Goal: Navigation & Orientation: Find specific page/section

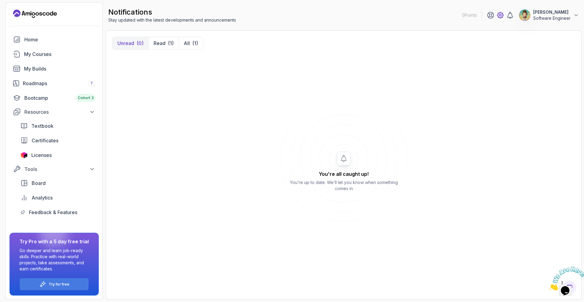
click at [496, 14] on icon at bounding box center [499, 15] width 7 height 7
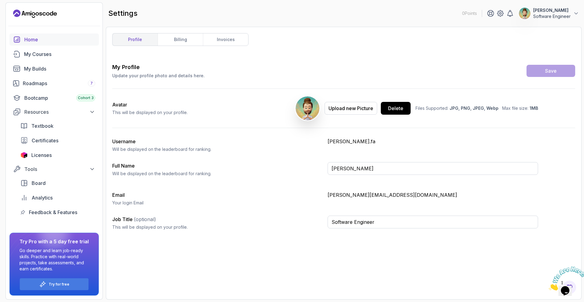
click at [27, 37] on div "Home" at bounding box center [59, 39] width 71 height 7
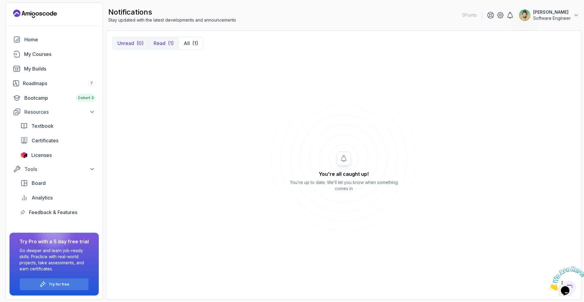
drag, startPoint x: 167, startPoint y: 34, endPoint x: 168, endPoint y: 38, distance: 3.7
click at [167, 35] on div "Unread (0) Read (1) All (1) You're all caught up! You’re up to date. We’ll let …" at bounding box center [343, 164] width 475 height 269
